Goal: Find specific page/section: Find specific page/section

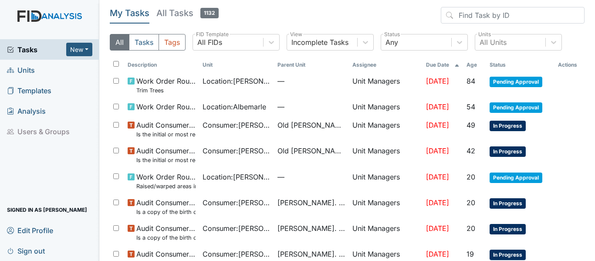
click at [32, 69] on span "Units" at bounding box center [21, 70] width 28 height 14
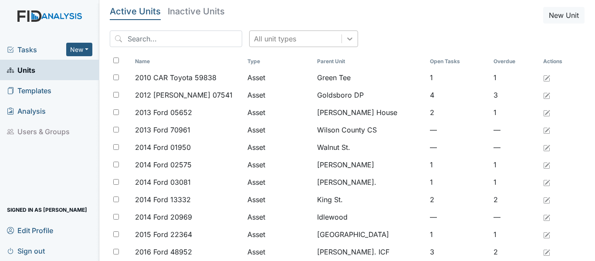
click at [346, 41] on icon at bounding box center [350, 38] width 9 height 9
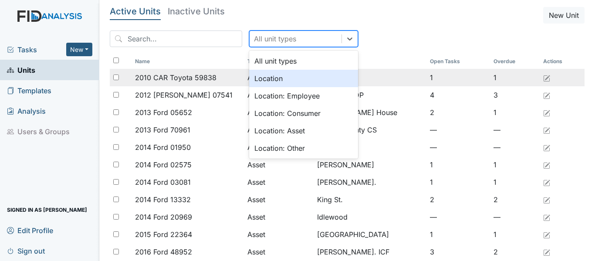
click at [277, 80] on div "Location" at bounding box center [303, 78] width 109 height 17
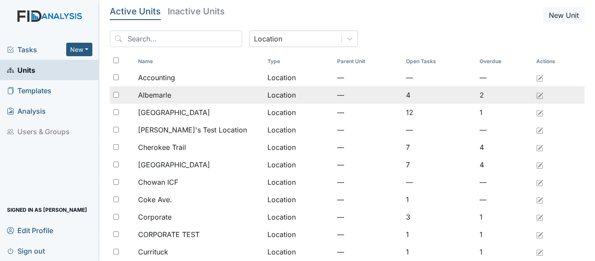
click at [162, 95] on span "Albemarle" at bounding box center [154, 95] width 33 height 10
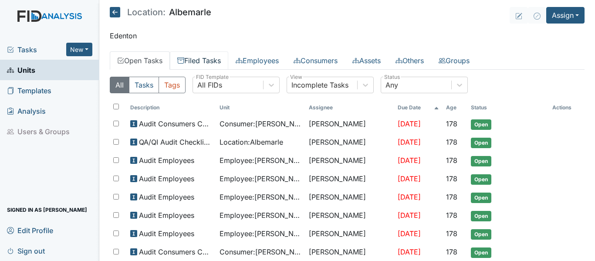
click at [200, 62] on link "Filed Tasks" at bounding box center [199, 60] width 58 height 18
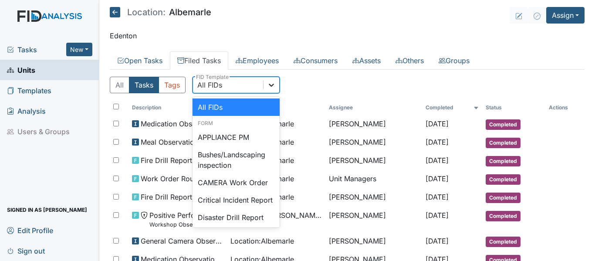
click at [276, 85] on icon at bounding box center [271, 85] width 9 height 9
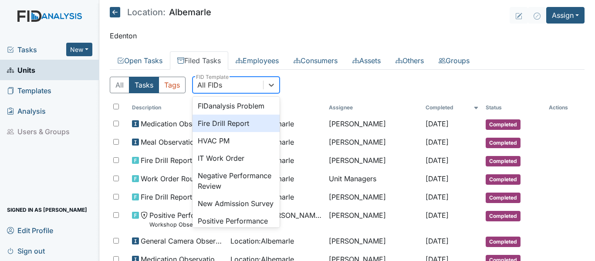
scroll to position [87, 0]
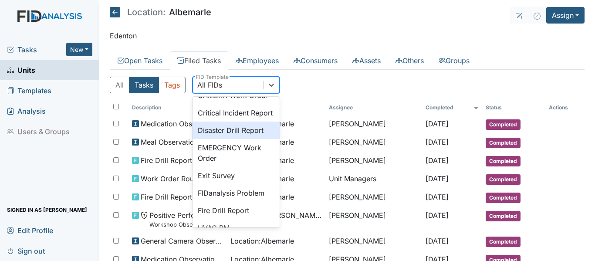
click at [237, 139] on div "Disaster Drill Report" at bounding box center [236, 130] width 87 height 17
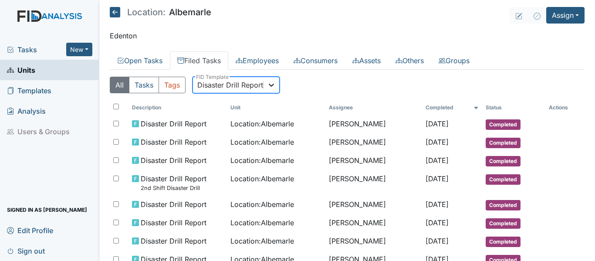
click at [269, 89] on icon at bounding box center [271, 85] width 9 height 9
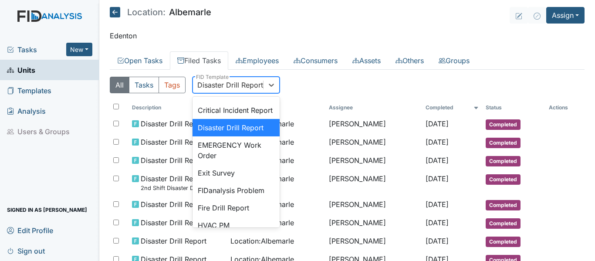
scroll to position [189, 0]
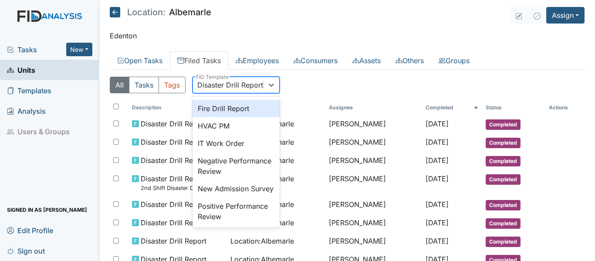
click at [233, 117] on div "Fire Drill Report" at bounding box center [236, 108] width 87 height 17
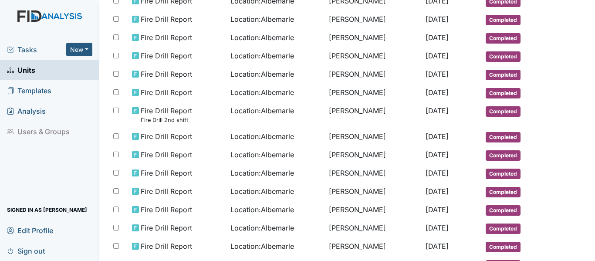
scroll to position [167, 0]
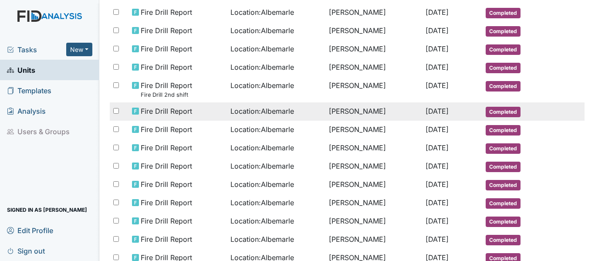
click at [258, 114] on span "Location : Albemarle" at bounding box center [263, 111] width 64 height 10
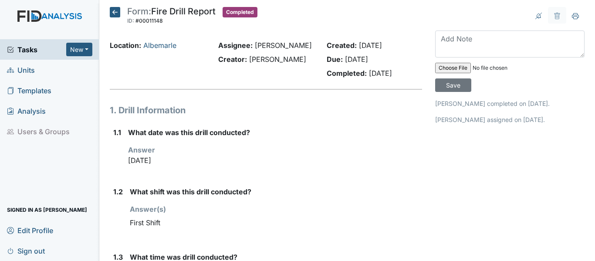
click at [24, 70] on span "Units" at bounding box center [21, 70] width 28 height 14
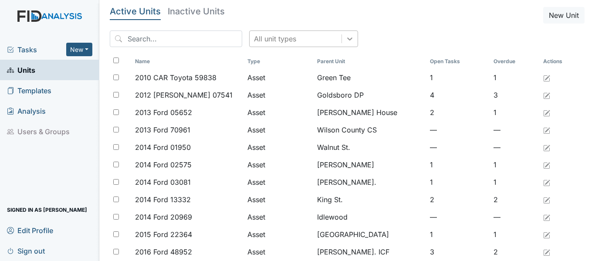
click at [347, 38] on icon at bounding box center [349, 38] width 5 height 3
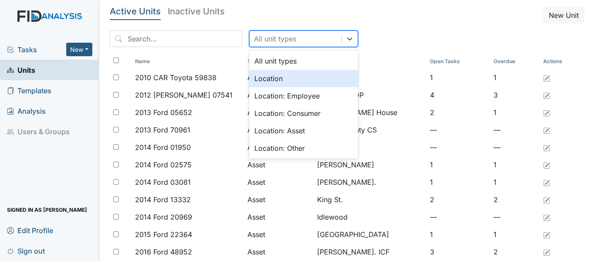
click at [268, 76] on div "Location" at bounding box center [303, 78] width 109 height 17
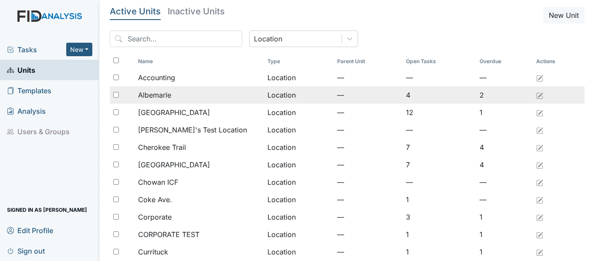
click at [186, 100] on div "Albemarle" at bounding box center [199, 95] width 122 height 10
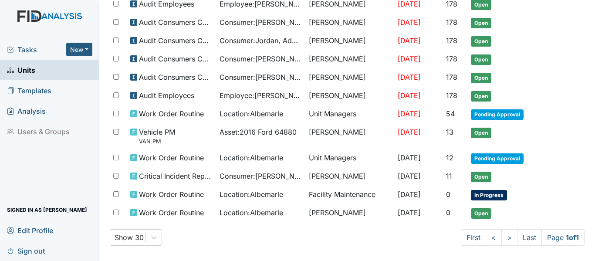
scroll to position [235, 0]
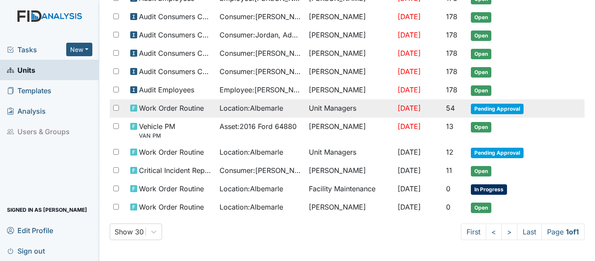
click at [248, 111] on span "Location : Albemarle" at bounding box center [252, 108] width 64 height 10
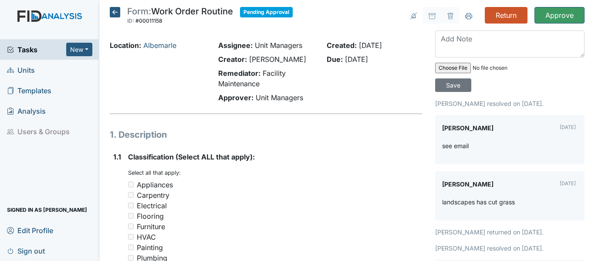
click at [110, 11] on icon at bounding box center [115, 12] width 10 height 10
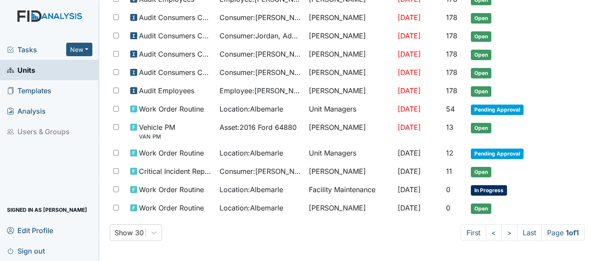
scroll to position [235, 0]
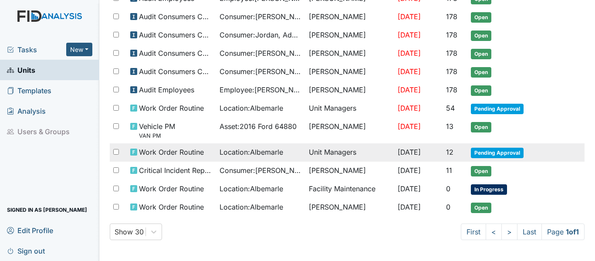
click at [277, 150] on span "Location : Albemarle" at bounding box center [252, 152] width 64 height 10
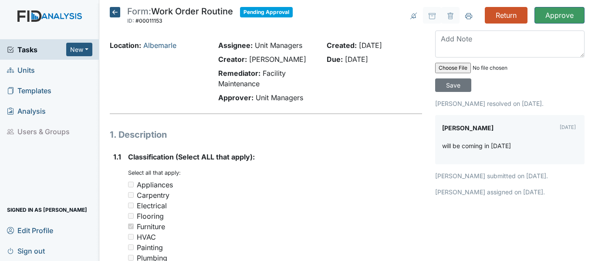
click at [112, 11] on icon at bounding box center [115, 12] width 10 height 10
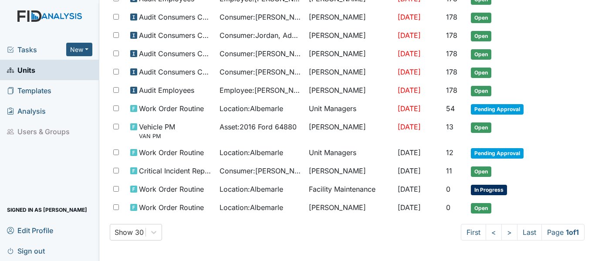
scroll to position [235, 0]
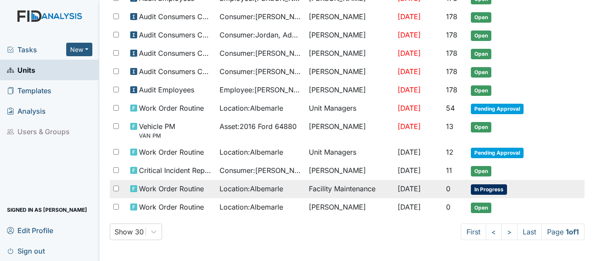
click at [252, 188] on span "Location : Albemarle" at bounding box center [252, 189] width 64 height 10
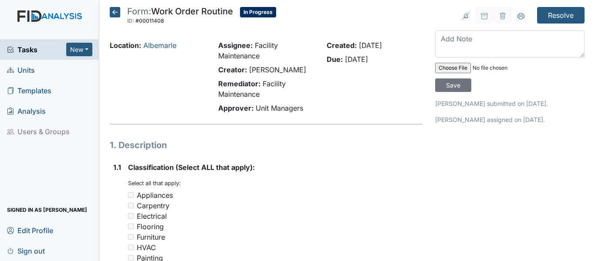
click at [114, 12] on icon at bounding box center [115, 12] width 10 height 10
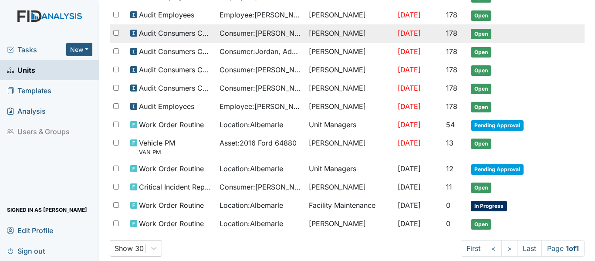
scroll to position [235, 0]
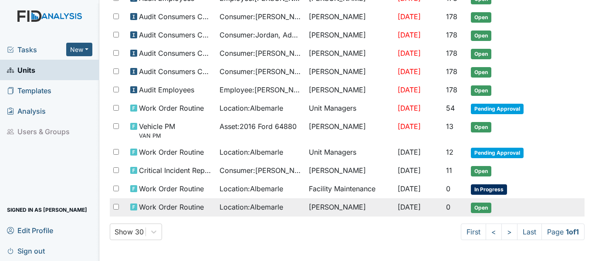
click at [245, 208] on span "Location : Albemarle" at bounding box center [252, 207] width 64 height 10
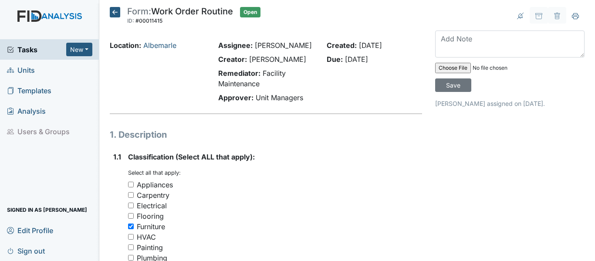
click at [115, 12] on icon at bounding box center [115, 12] width 10 height 10
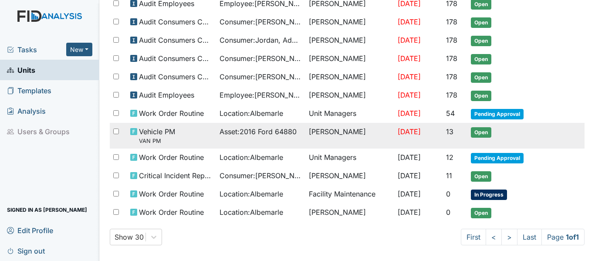
scroll to position [235, 0]
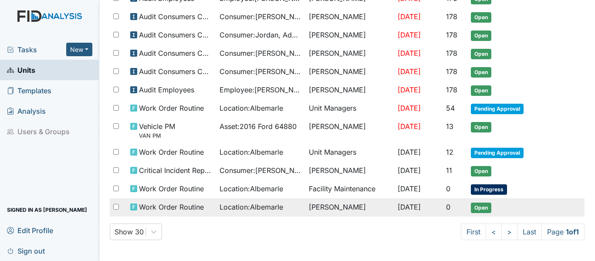
click at [262, 208] on span "Location : Albemarle" at bounding box center [252, 207] width 64 height 10
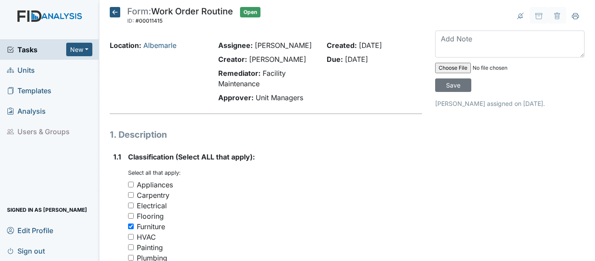
click at [115, 10] on icon at bounding box center [115, 12] width 10 height 10
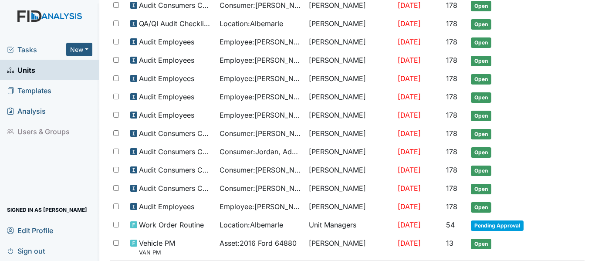
scroll to position [235, 0]
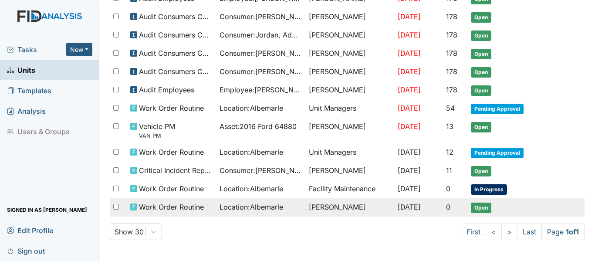
click at [279, 208] on div "Location : Albemarle" at bounding box center [261, 207] width 82 height 10
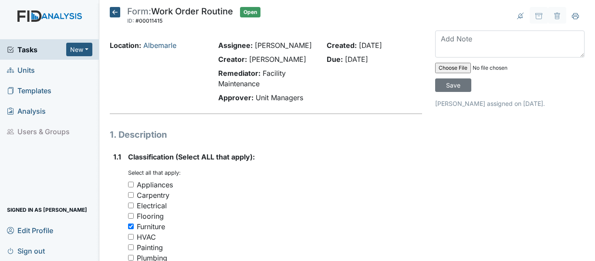
click at [116, 12] on icon at bounding box center [115, 12] width 10 height 10
